Goal: Information Seeking & Learning: Learn about a topic

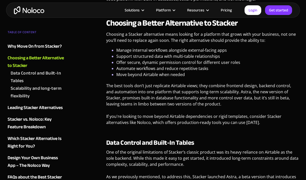
scroll to position [478, 0]
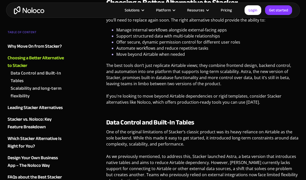
click at [171, 10] on div "Platform" at bounding box center [163, 10] width 15 height 7
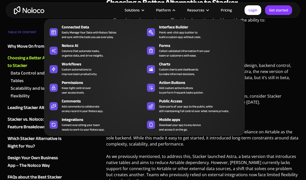
click at [171, 10] on div "Platform" at bounding box center [163, 10] width 15 height 7
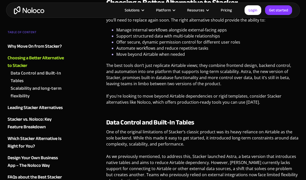
click at [138, 10] on div "Solutions" at bounding box center [132, 10] width 15 height 7
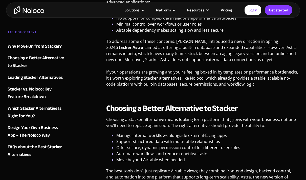
scroll to position [370, 0]
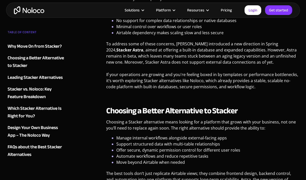
click at [229, 10] on link "Pricing" at bounding box center [227, 10] width 24 height 7
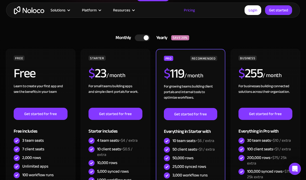
scroll to position [101, 0]
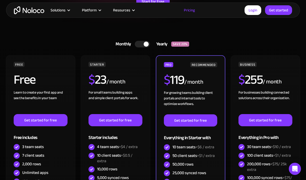
click at [144, 45] on div at bounding box center [146, 43] width 5 height 5
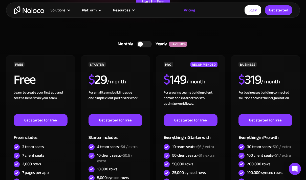
click at [144, 45] on div at bounding box center [144, 44] width 15 height 7
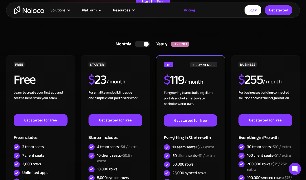
click at [144, 44] on div at bounding box center [146, 43] width 5 height 5
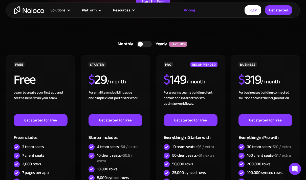
click at [144, 44] on div at bounding box center [144, 44] width 15 height 7
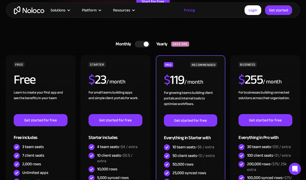
click at [142, 47] on div at bounding box center [142, 44] width 15 height 7
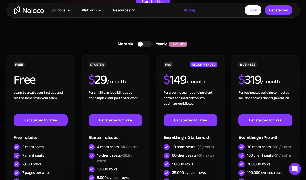
click at [142, 47] on div at bounding box center [144, 44] width 15 height 7
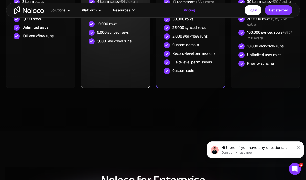
scroll to position [0, 0]
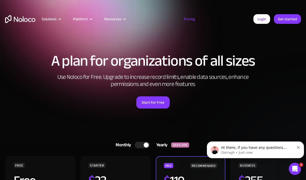
click at [115, 18] on div "Resources" at bounding box center [112, 19] width 17 height 7
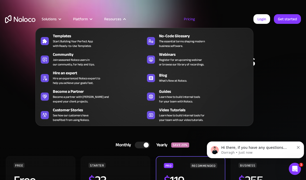
click at [115, 18] on div "Resources" at bounding box center [112, 19] width 17 height 7
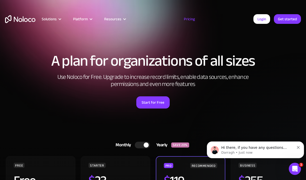
click at [85, 18] on div "Platform" at bounding box center [80, 19] width 15 height 7
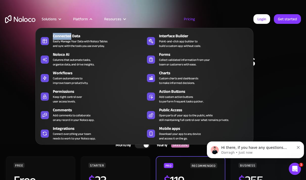
click at [85, 18] on div "Platform" at bounding box center [80, 19] width 15 height 7
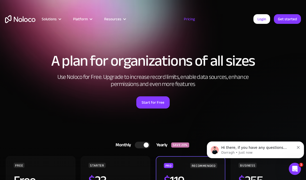
click at [49, 21] on div "Solutions" at bounding box center [49, 19] width 15 height 7
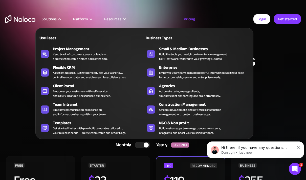
click at [49, 21] on nav "Use Cases Business Types Project Management Keep track of customers, users, or …" at bounding box center [144, 80] width 218 height 118
drag, startPoint x: 172, startPoint y: 179, endPoint x: 0, endPoint y: 0, distance: 248.4
